Goal: Information Seeking & Learning: Learn about a topic

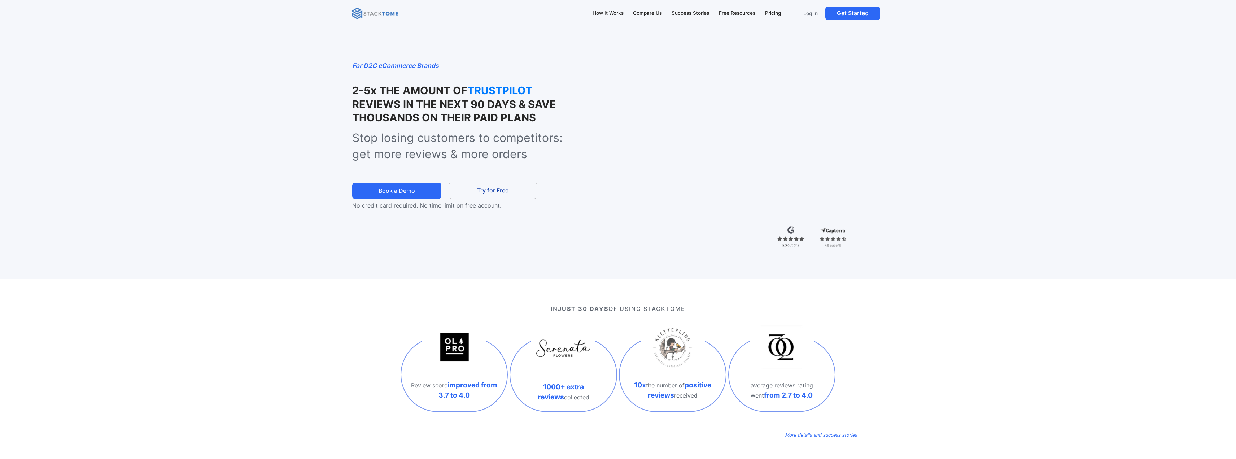
click at [388, 15] on img at bounding box center [375, 14] width 46 height 12
click at [602, 17] on div "How It Works" at bounding box center [608, 13] width 31 height 8
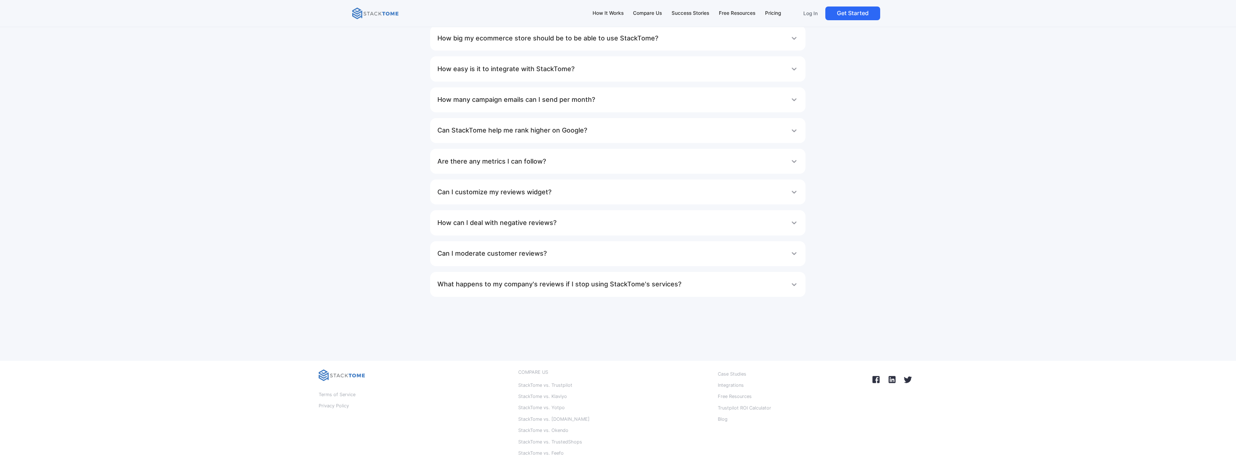
scroll to position [4745, 0]
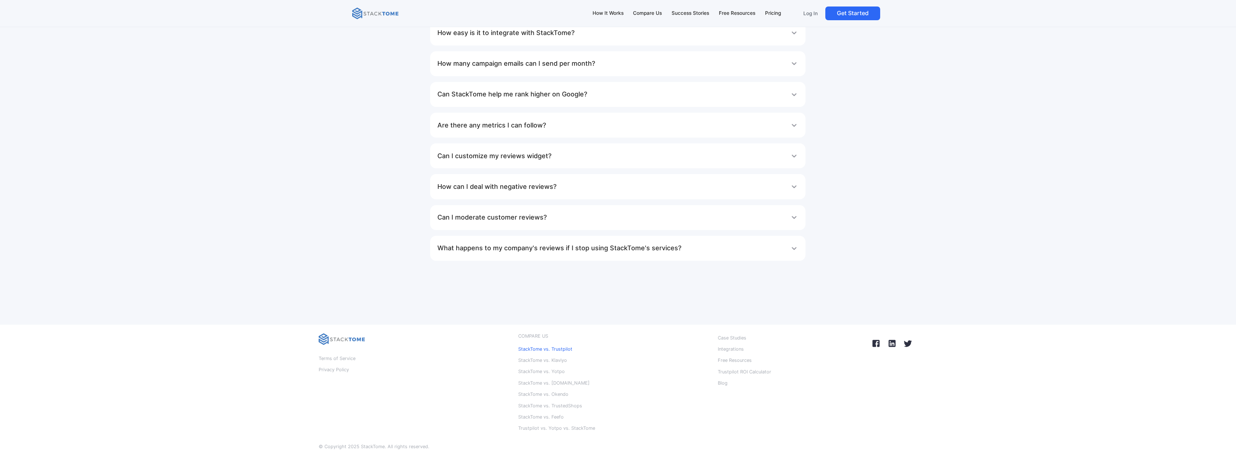
click at [561, 344] on p "StackTome vs. Trustpilot" at bounding box center [545, 348] width 54 height 9
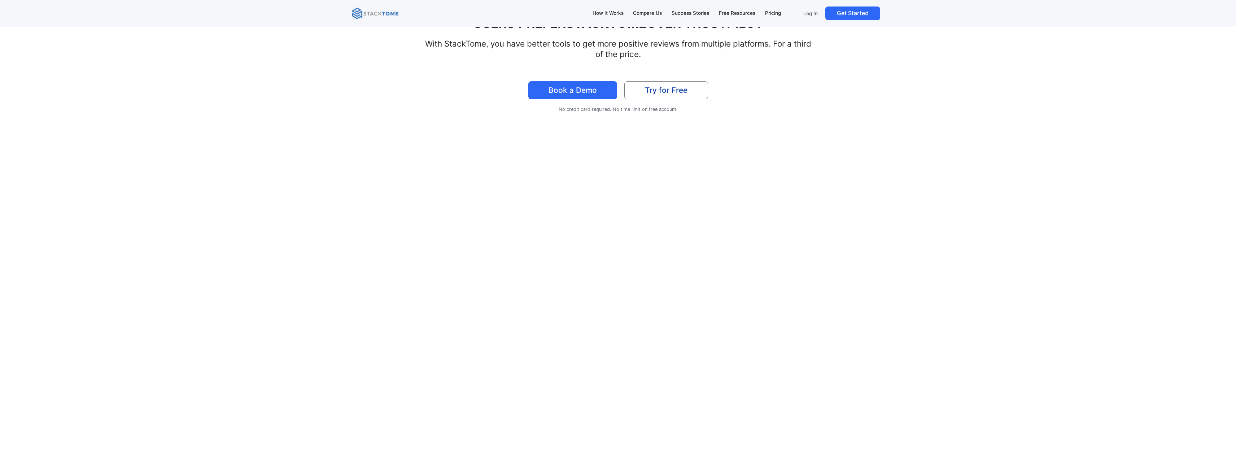
scroll to position [108, 0]
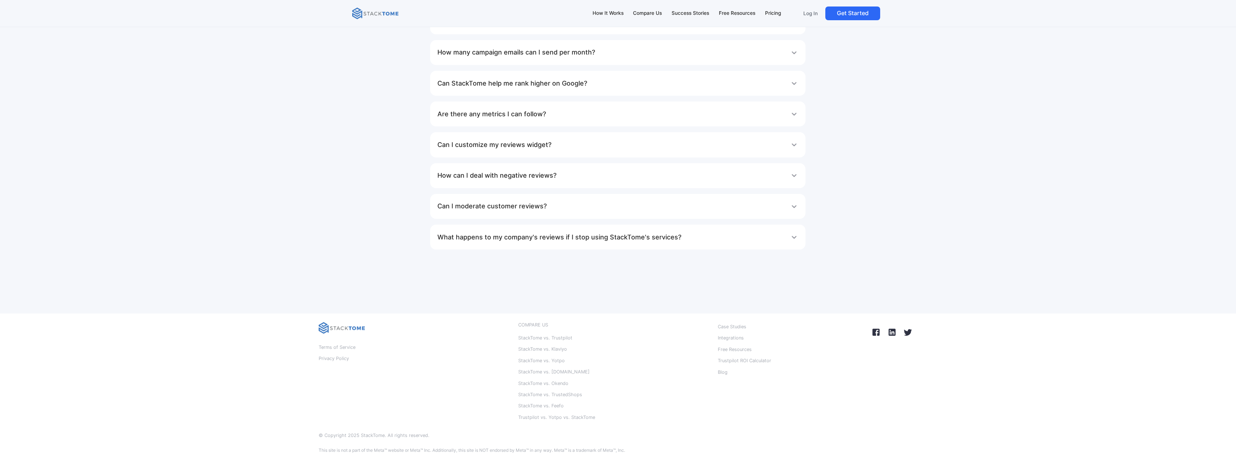
scroll to position [3720, 0]
click at [355, 88] on div "What does StackTome’s reviews management tool do? With StackTome, you can easil…" at bounding box center [618, 101] width 599 height 307
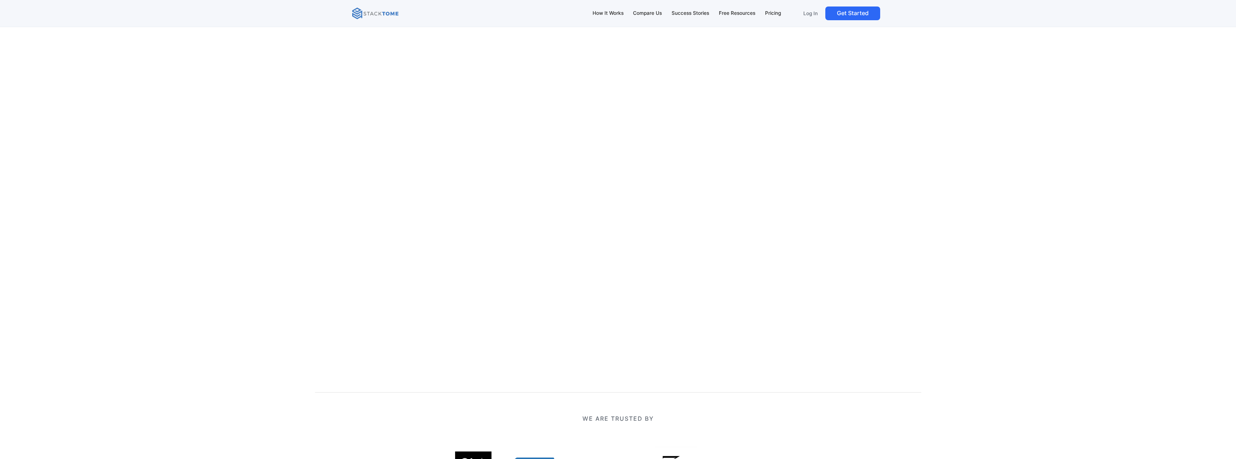
scroll to position [144, 0]
click at [931, 135] on div "StackTome vs. Trustpilot FIND OUT WHY USERS PREFER STACKTOME OVER TRUSTPILOT Wi…" at bounding box center [618, 144] width 1236 height 577
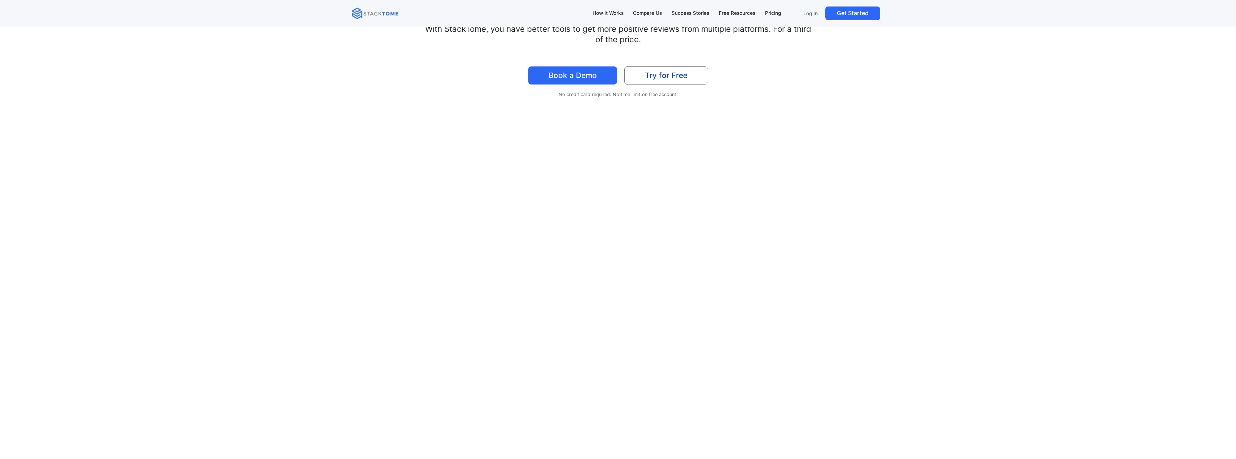
scroll to position [108, 0]
click at [387, 74] on div "StackTome vs. Trustpilot FIND OUT WHY USERS PREFER STACKTOME OVER TRUSTPILOT Wi…" at bounding box center [618, 180] width 606 height 577
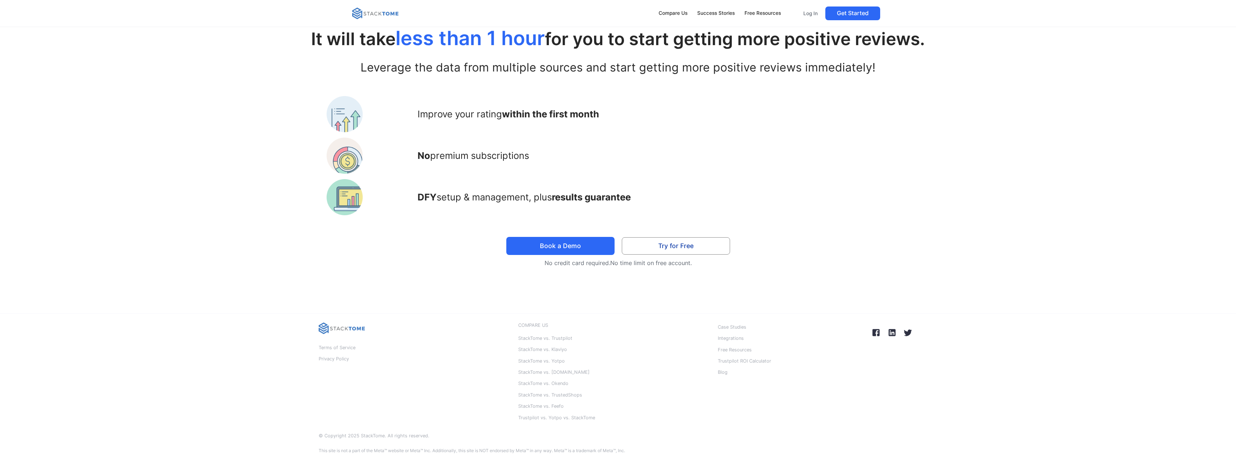
scroll to position [1759, 0]
